Goal: Navigation & Orientation: Find specific page/section

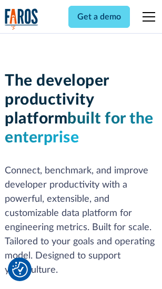
scroll to position [158, 0]
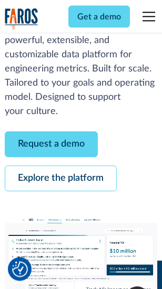
click at [52, 145] on link "Request a demo" at bounding box center [51, 145] width 93 height 26
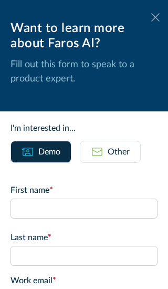
click at [152, 17] on icon at bounding box center [156, 17] width 8 height 8
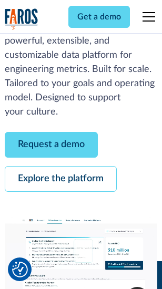
scroll to position [193, 0]
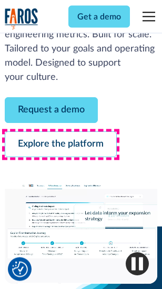
click at [61, 145] on link "Explore the platform" at bounding box center [61, 145] width 112 height 26
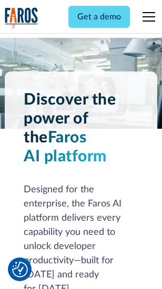
scroll to position [8022, 0]
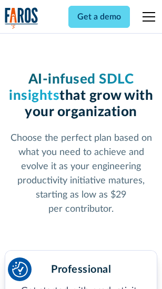
scroll to position [1673, 0]
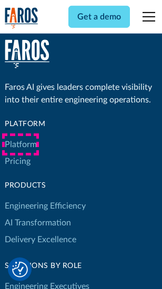
click at [21, 145] on link "Platform" at bounding box center [21, 144] width 32 height 17
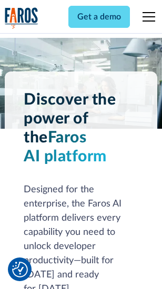
scroll to position [8360, 0]
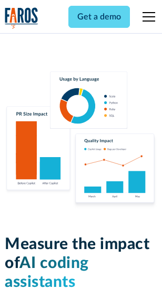
scroll to position [6575, 0]
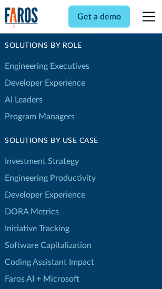
click at [32, 204] on link "DORA Metrics" at bounding box center [32, 212] width 54 height 17
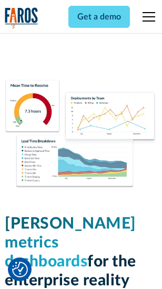
scroll to position [4664, 0]
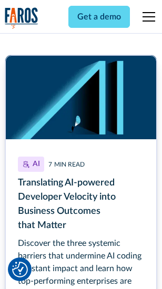
scroll to position [4718, 0]
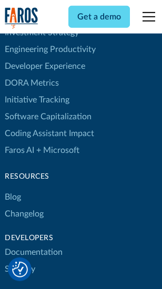
click at [24, 206] on link "Changelog" at bounding box center [24, 214] width 39 height 17
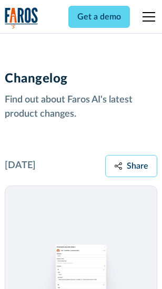
scroll to position [12911, 0]
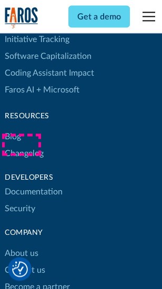
click at [21, 246] on link "About us" at bounding box center [22, 254] width 34 height 17
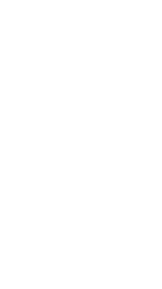
scroll to position [3644, 0]
